Goal: Task Accomplishment & Management: Manage account settings

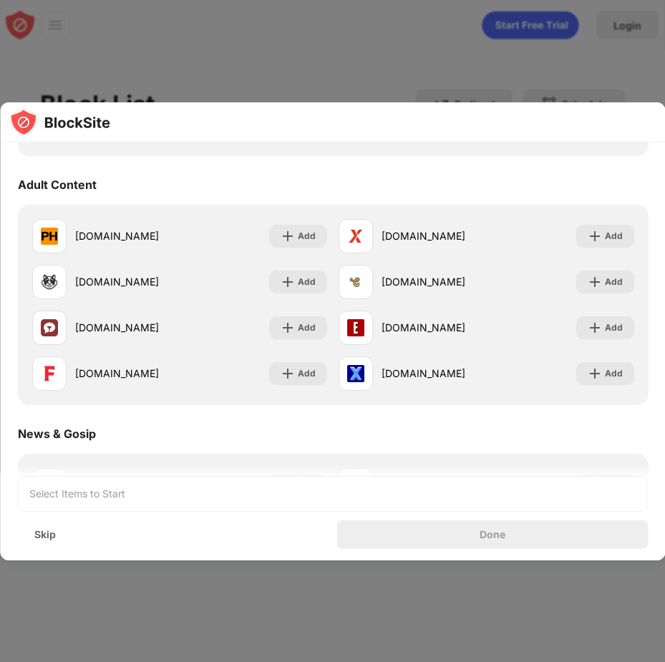
scroll to position [572, 0]
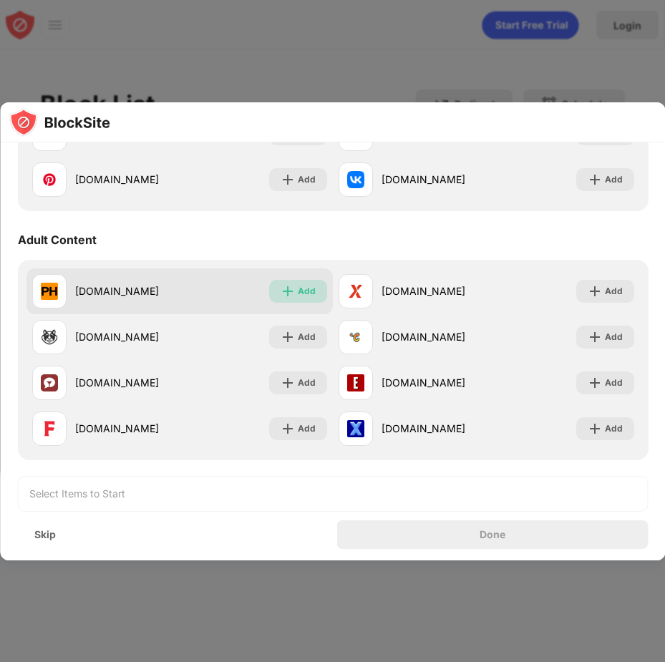
click at [313, 291] on div "Add" at bounding box center [298, 291] width 58 height 23
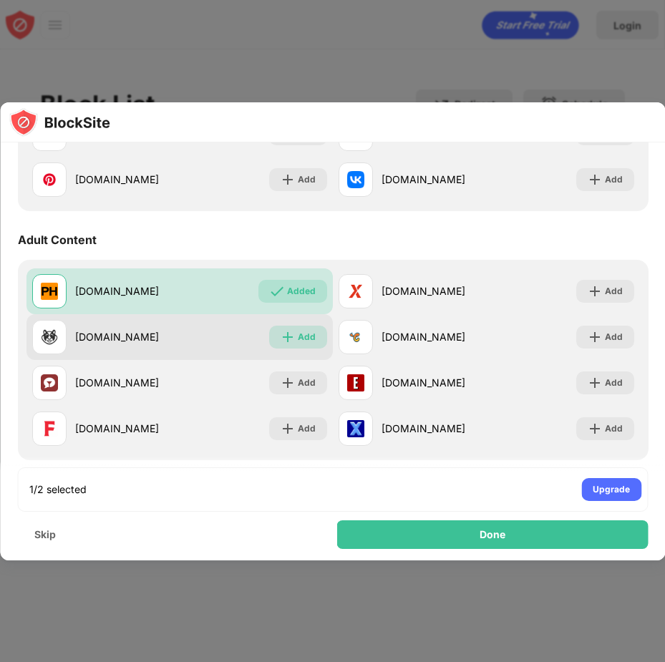
click at [299, 340] on div "Add" at bounding box center [307, 337] width 18 height 14
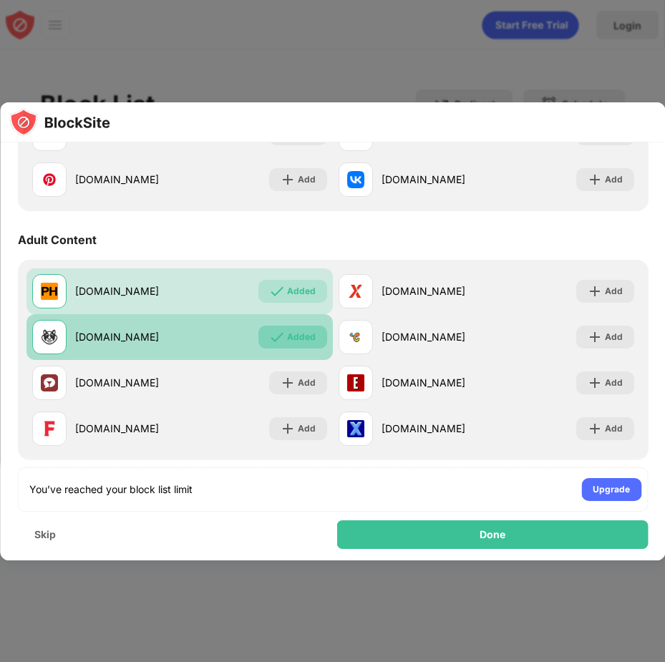
click at [287, 334] on div "Added" at bounding box center [301, 337] width 29 height 14
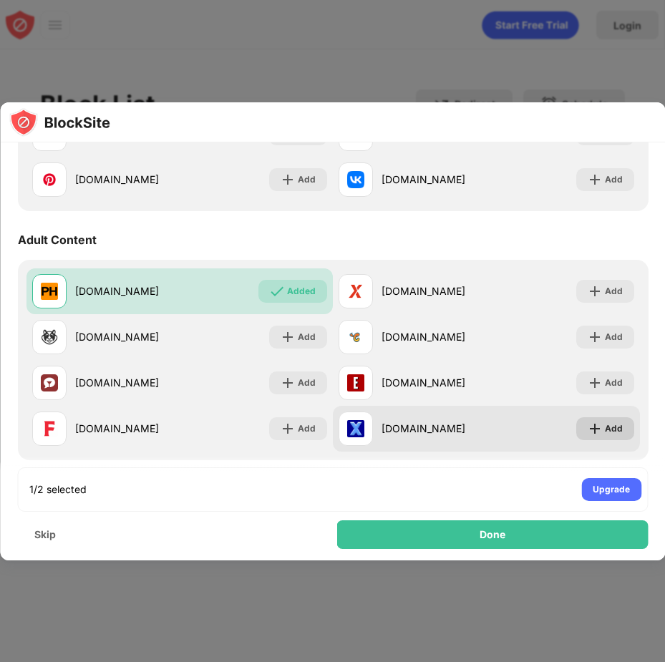
click at [588, 426] on img at bounding box center [594, 428] width 14 height 14
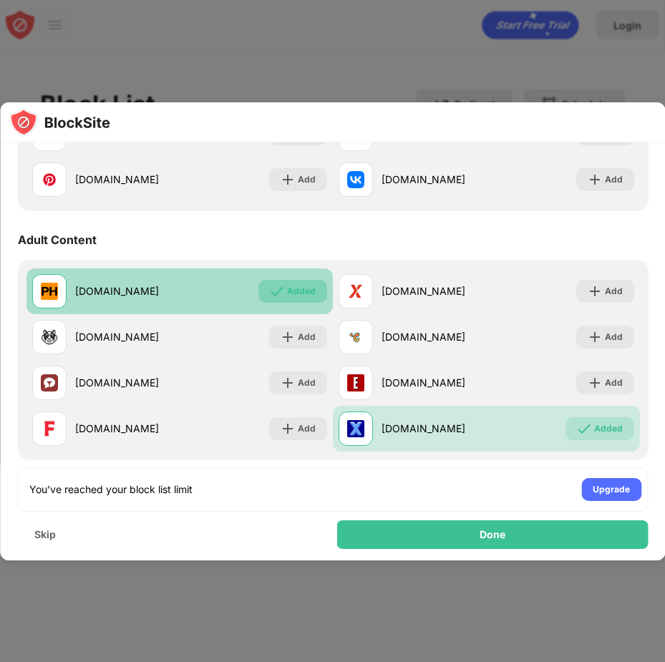
click at [278, 285] on img at bounding box center [277, 291] width 14 height 14
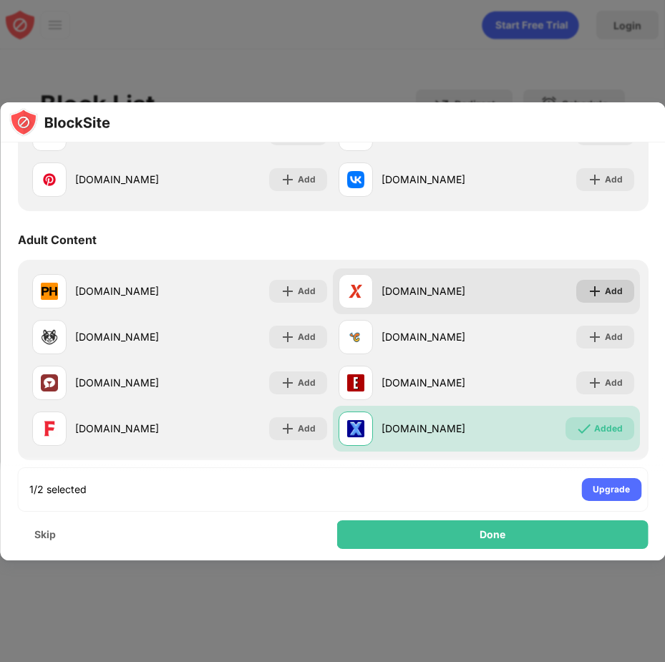
click at [587, 298] on img at bounding box center [594, 291] width 14 height 14
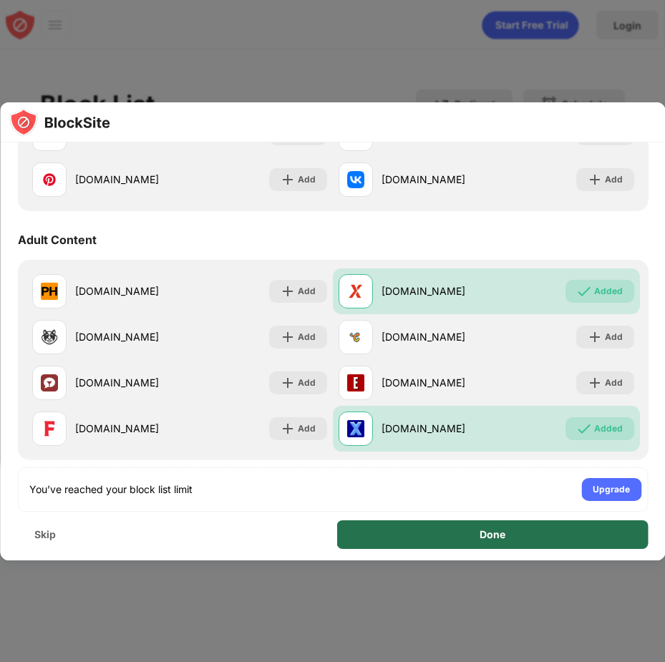
click at [436, 542] on div "Done" at bounding box center [492, 534] width 311 height 29
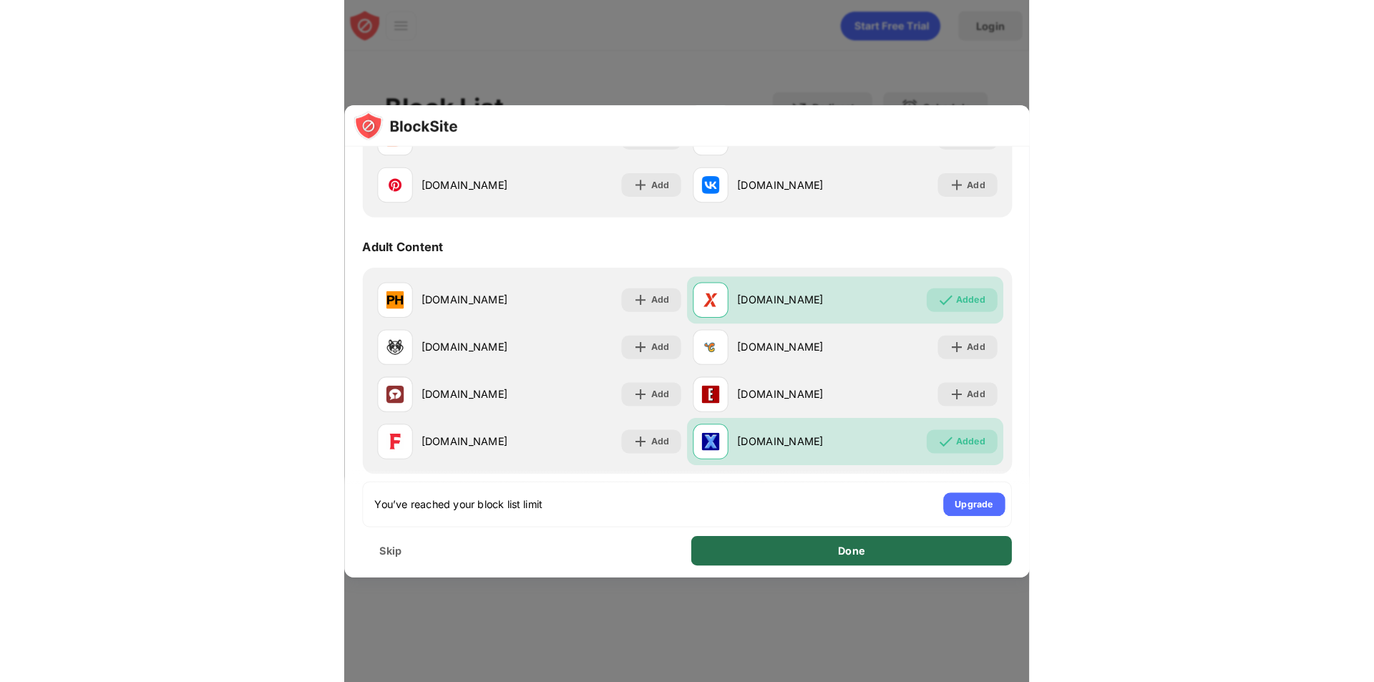
scroll to position [0, 0]
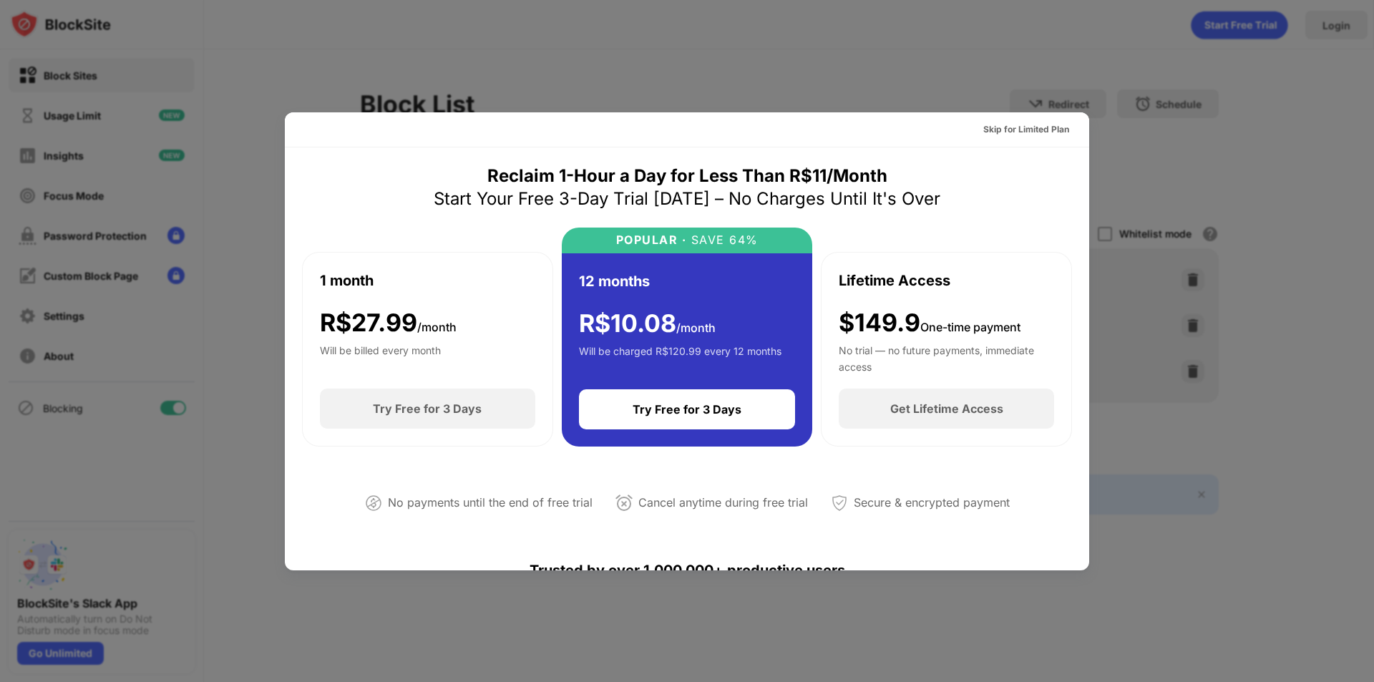
click at [664, 11] on div at bounding box center [687, 341] width 1374 height 682
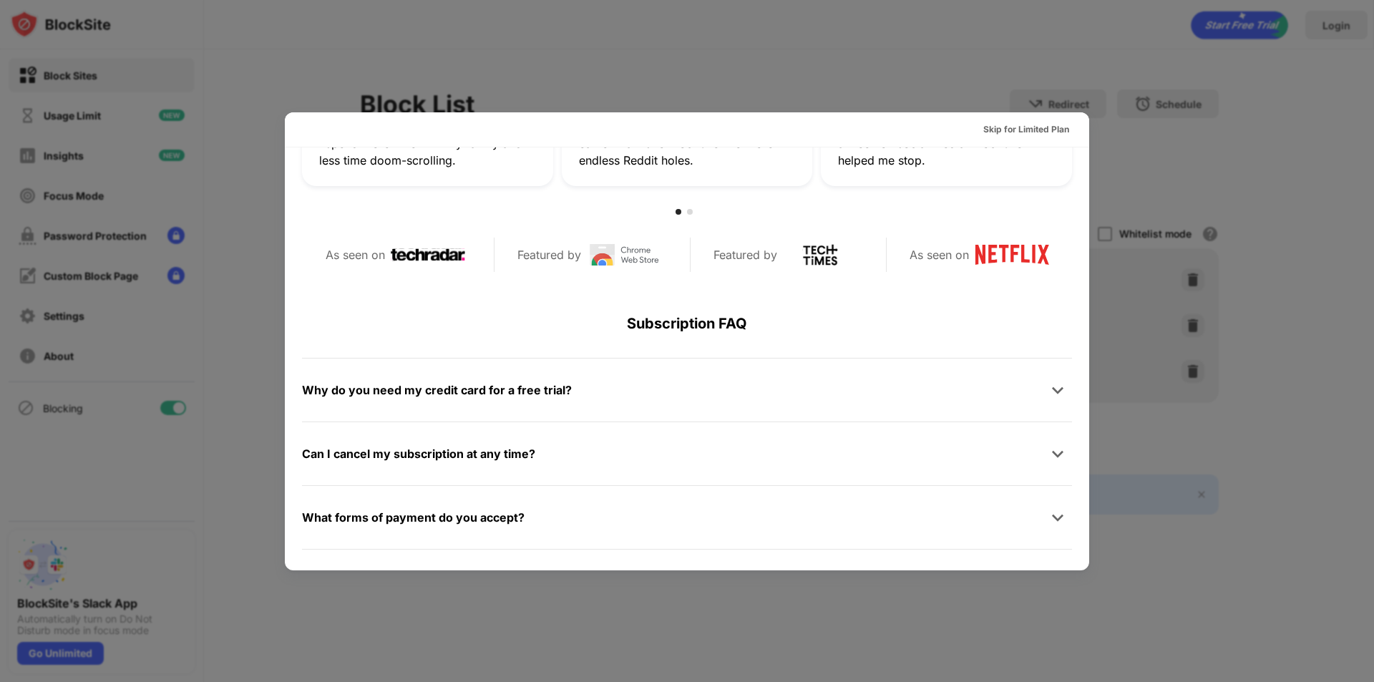
scroll to position [698, 0]
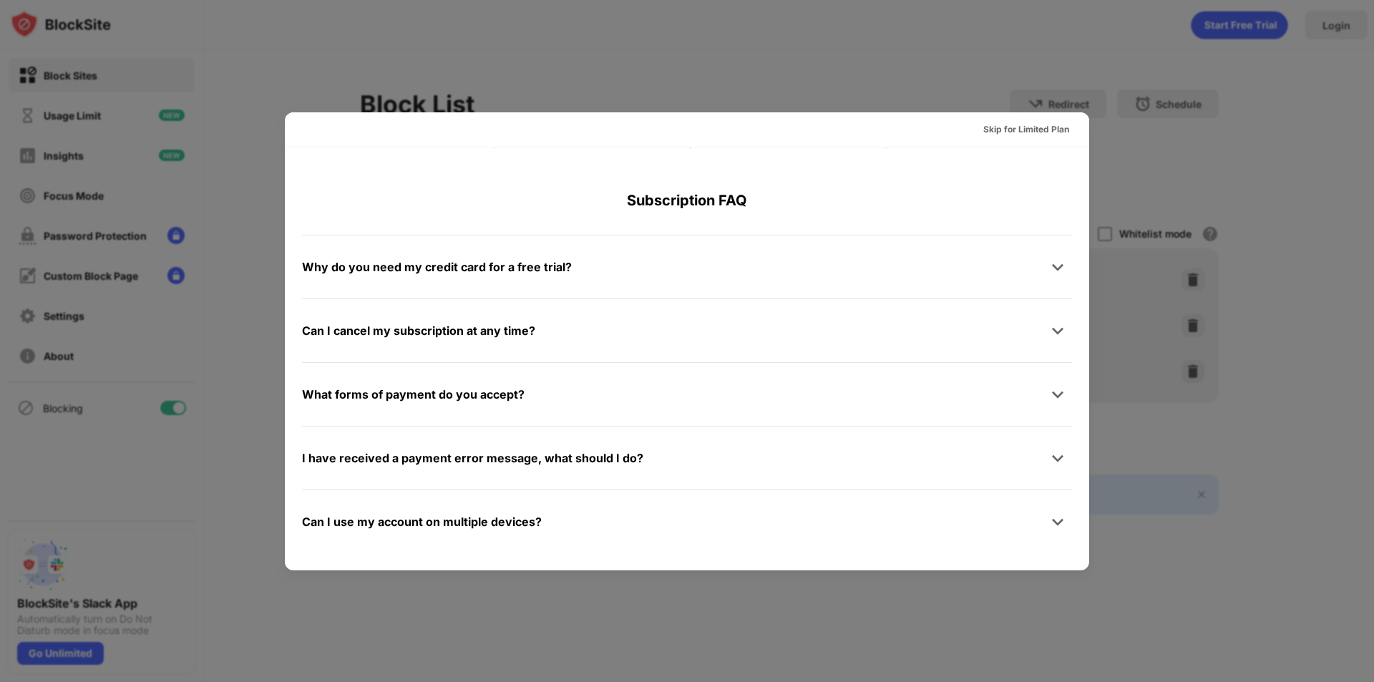
click at [664, 71] on div at bounding box center [687, 341] width 1374 height 682
click at [664, 137] on div "Skip for Limited Plan" at bounding box center [1026, 129] width 109 height 23
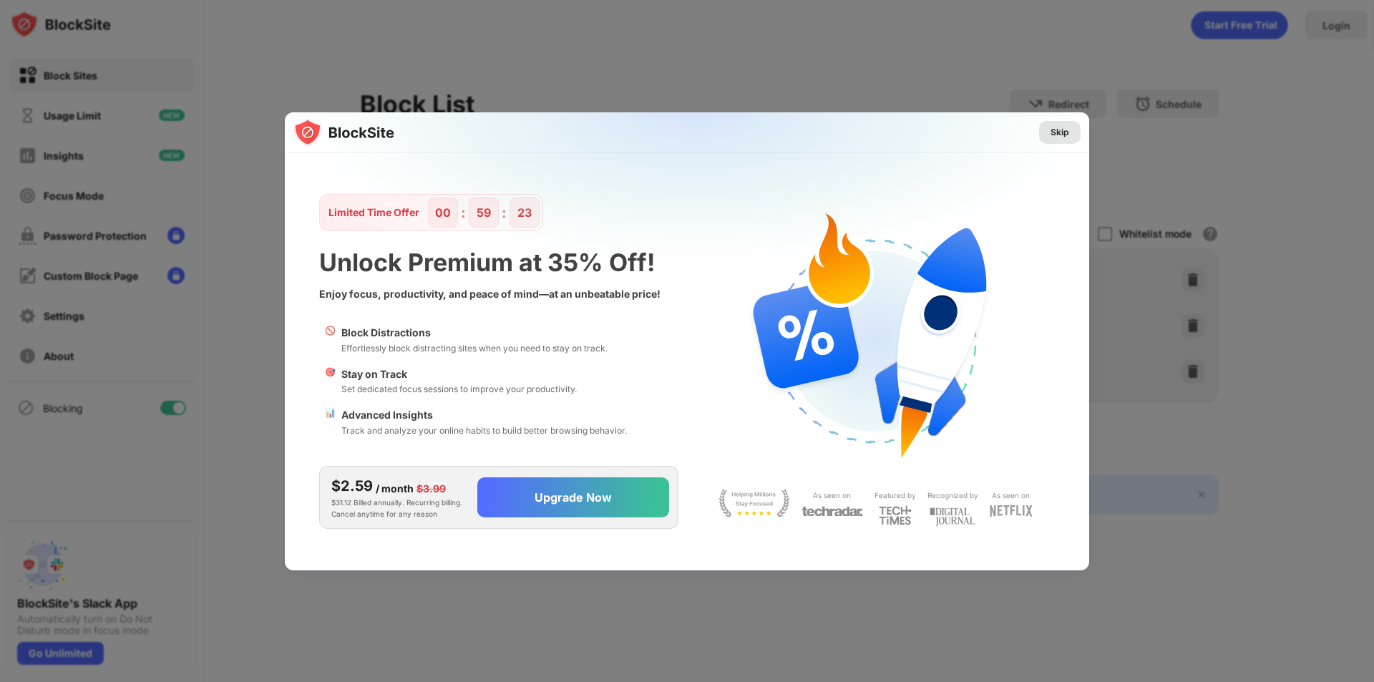
click at [664, 129] on div "Skip" at bounding box center [1059, 132] width 41 height 23
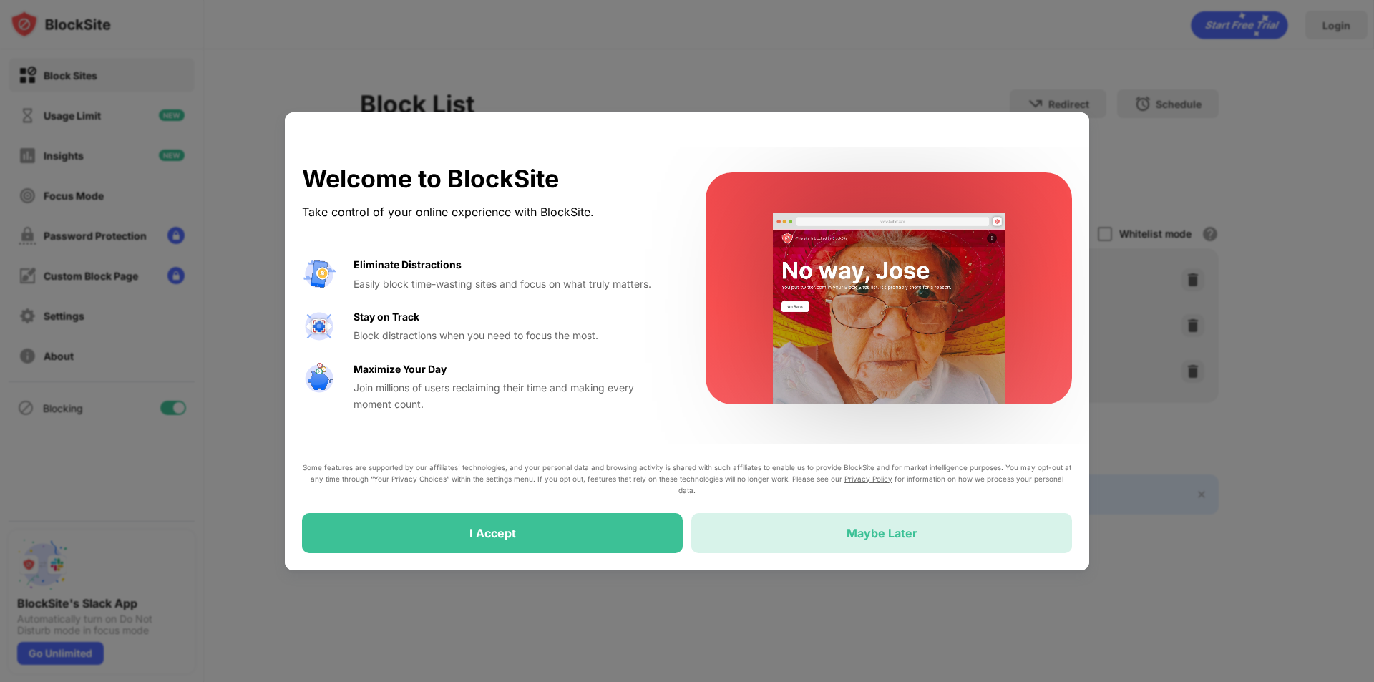
click at [664, 542] on div "Maybe Later" at bounding box center [881, 533] width 381 height 40
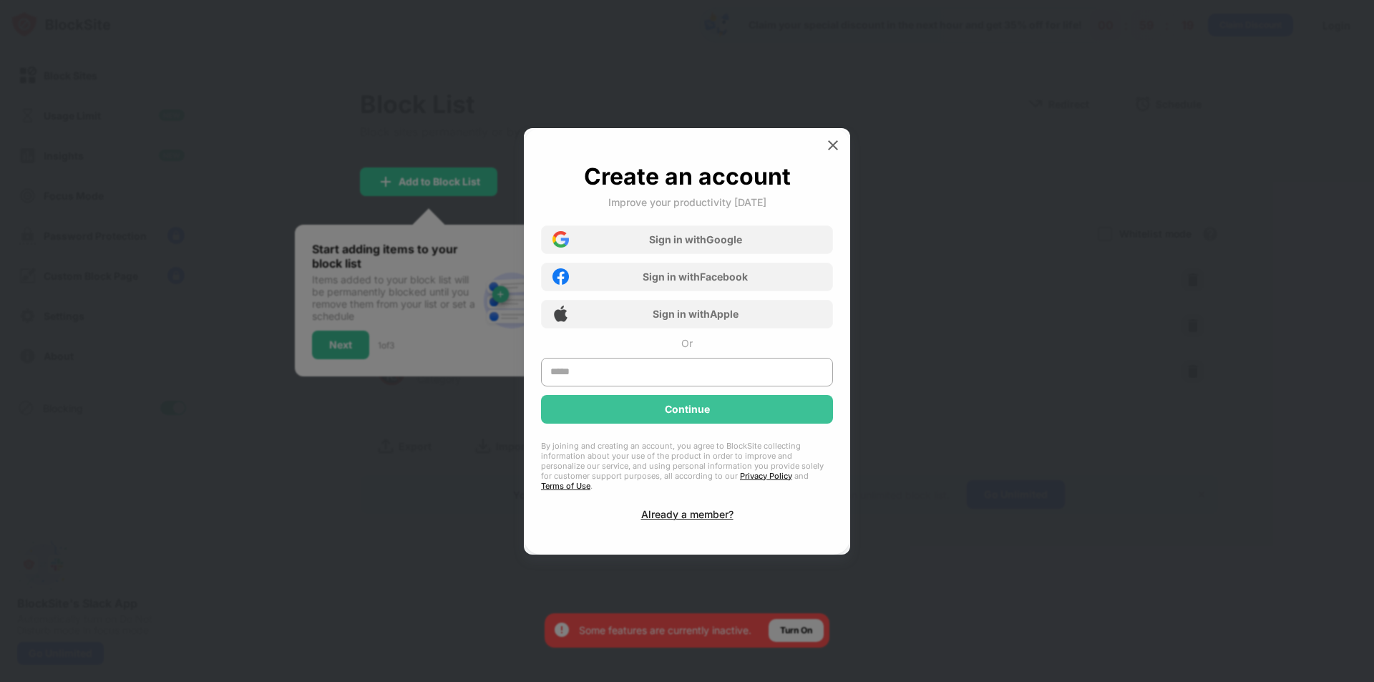
drag, startPoint x: 846, startPoint y: 142, endPoint x: 841, endPoint y: 153, distance: 12.2
click at [664, 153] on div "Create an account Improve your productivity today Sign in with Google Sign in w…" at bounding box center [687, 341] width 326 height 426
click at [664, 153] on div at bounding box center [832, 145] width 23 height 23
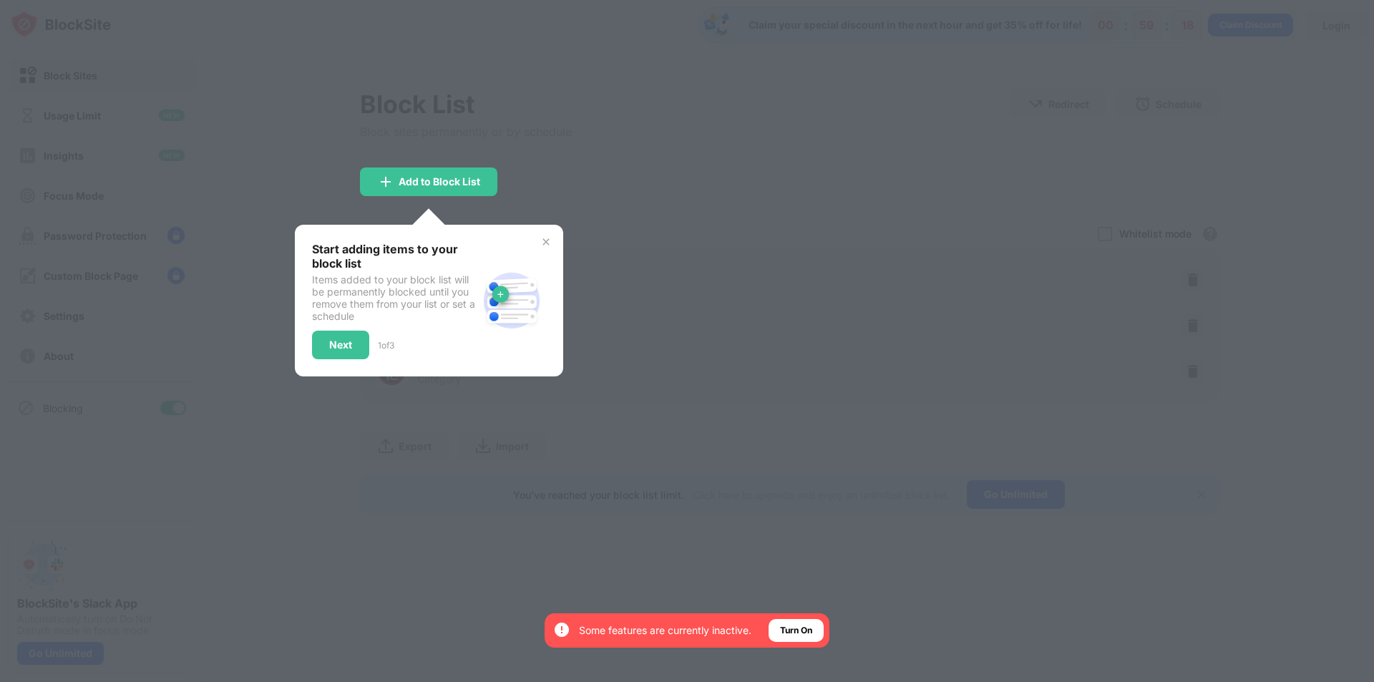
click at [664, 160] on div at bounding box center [687, 341] width 1374 height 682
click at [353, 355] on div "Next" at bounding box center [340, 345] width 57 height 29
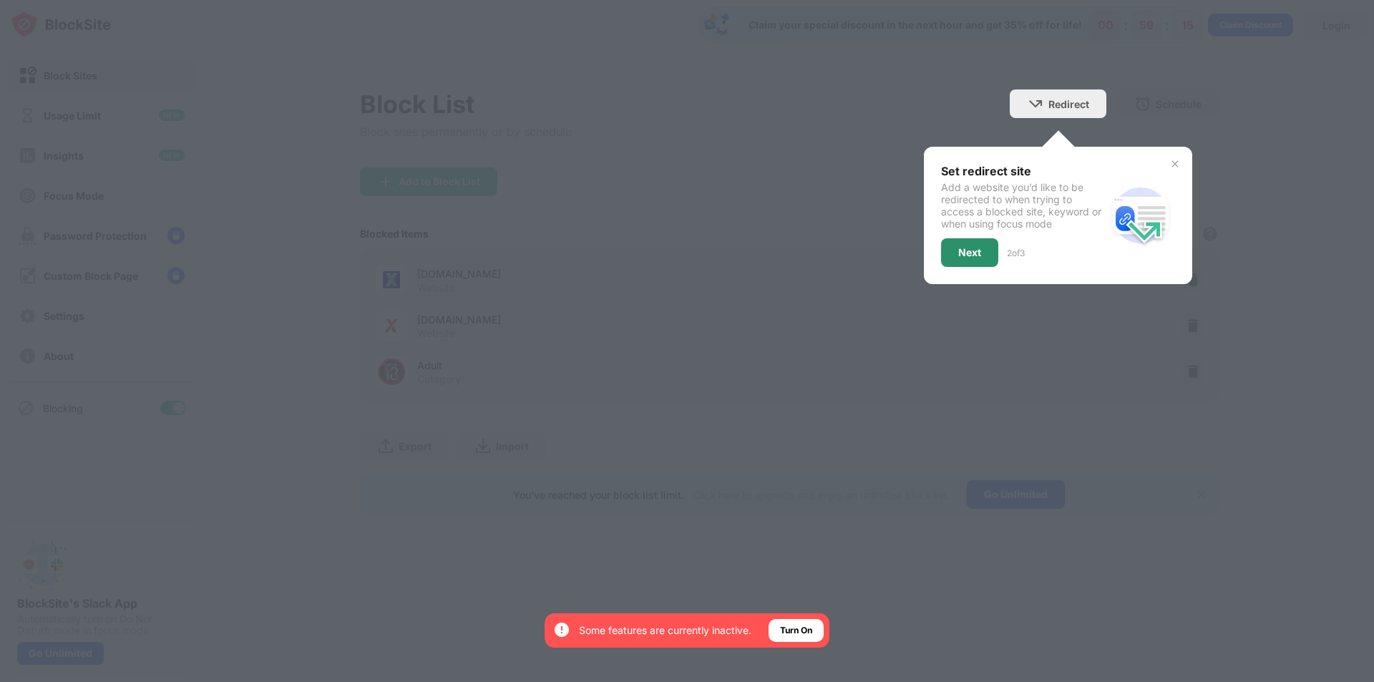
click at [664, 251] on div "Next" at bounding box center [969, 252] width 23 height 11
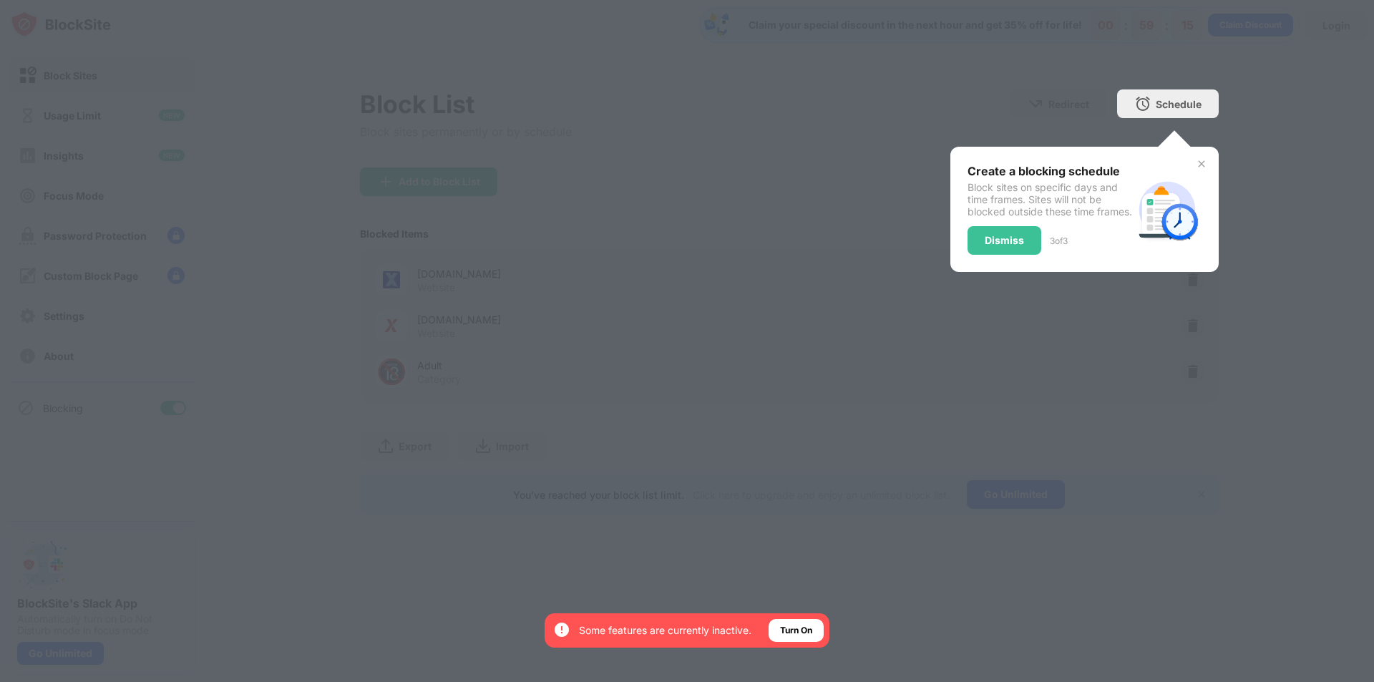
drag, startPoint x: 1004, startPoint y: 218, endPoint x: 1001, endPoint y: 238, distance: 19.5
click at [664, 235] on div "Create a blocking schedule Block sites on specific days and time frames. Sites …" at bounding box center [1049, 209] width 165 height 91
click at [664, 240] on div "Dismiss" at bounding box center [1004, 240] width 74 height 29
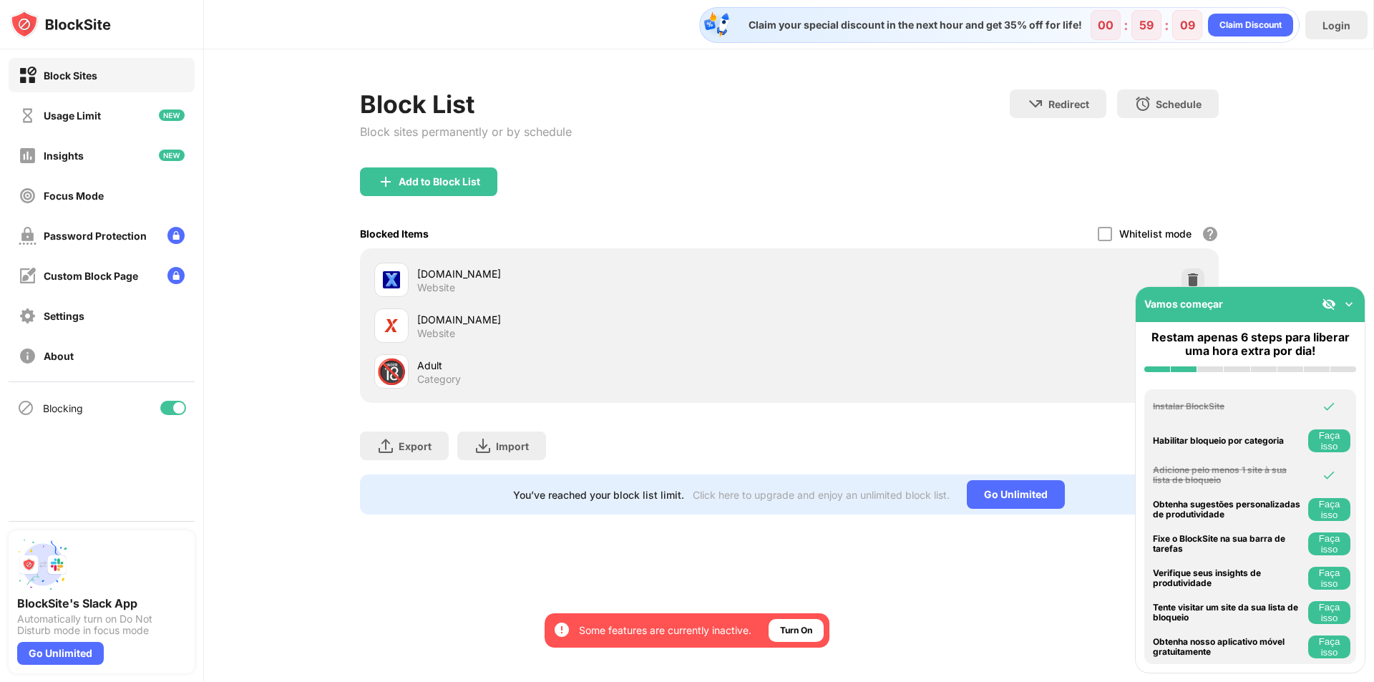
click at [646, 441] on div "Export Export Files (for websites items only) Import Import Files (for websites…" at bounding box center [789, 439] width 859 height 72
